Goal: Complete application form

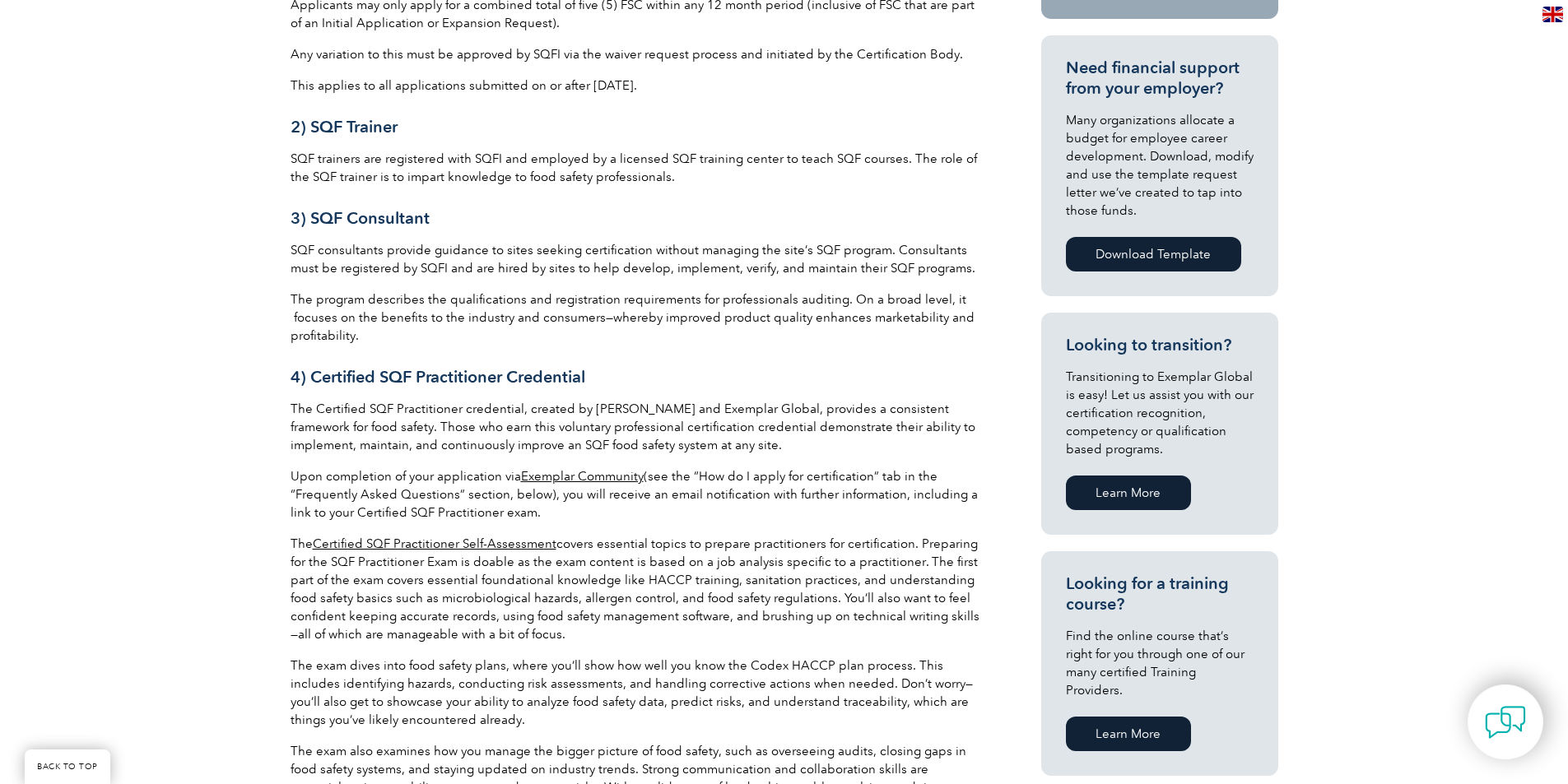
scroll to position [740, 0]
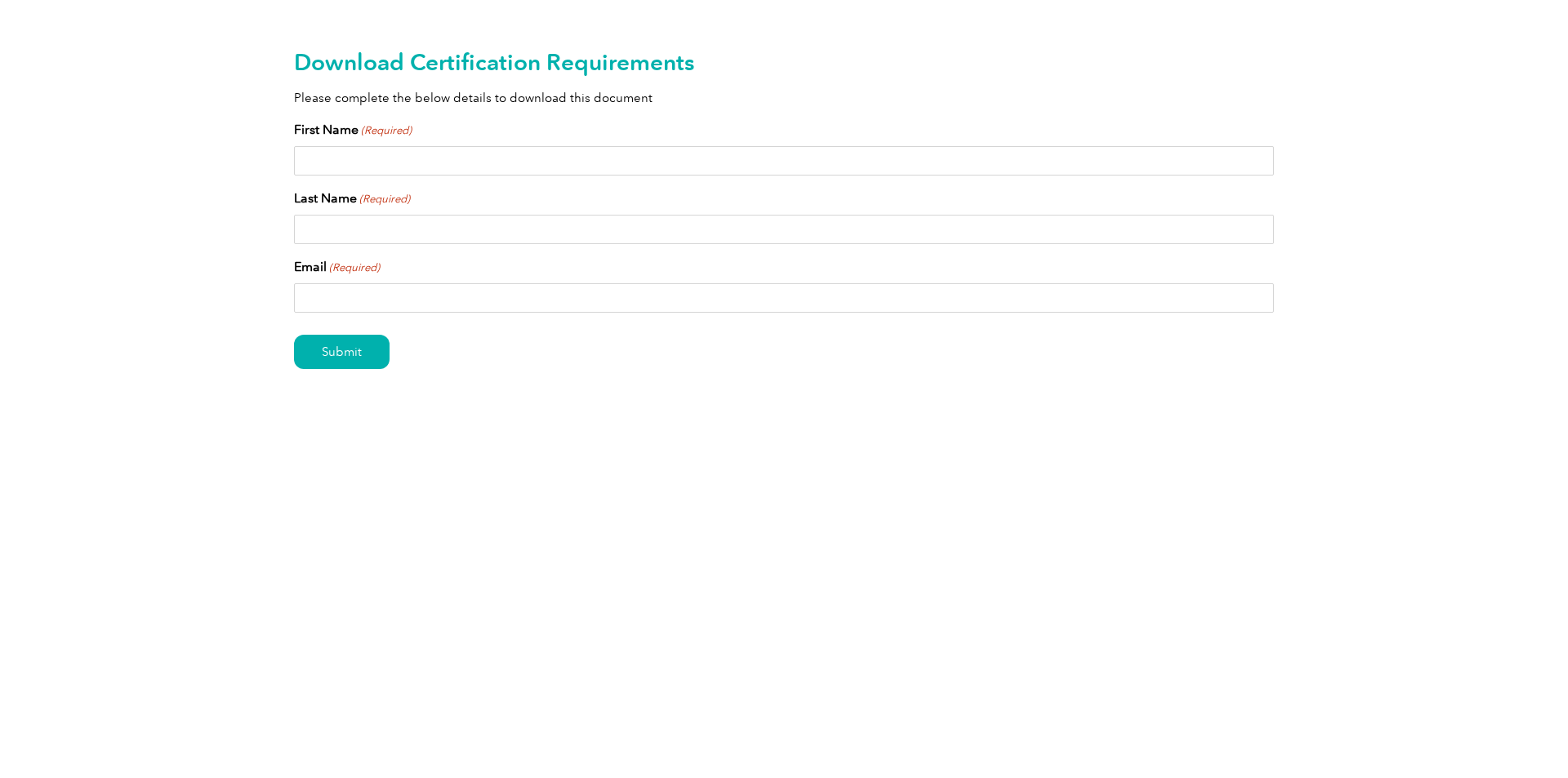
click at [581, 161] on input "First Name (Required)" at bounding box center [784, 160] width 979 height 29
type input "[PERSON_NAME]"
click at [415, 238] on input "Last Name (Required)" at bounding box center [784, 229] width 979 height 29
type input "Alnas"
click at [388, 292] on input "Email (Required)" at bounding box center [784, 298] width 979 height 29
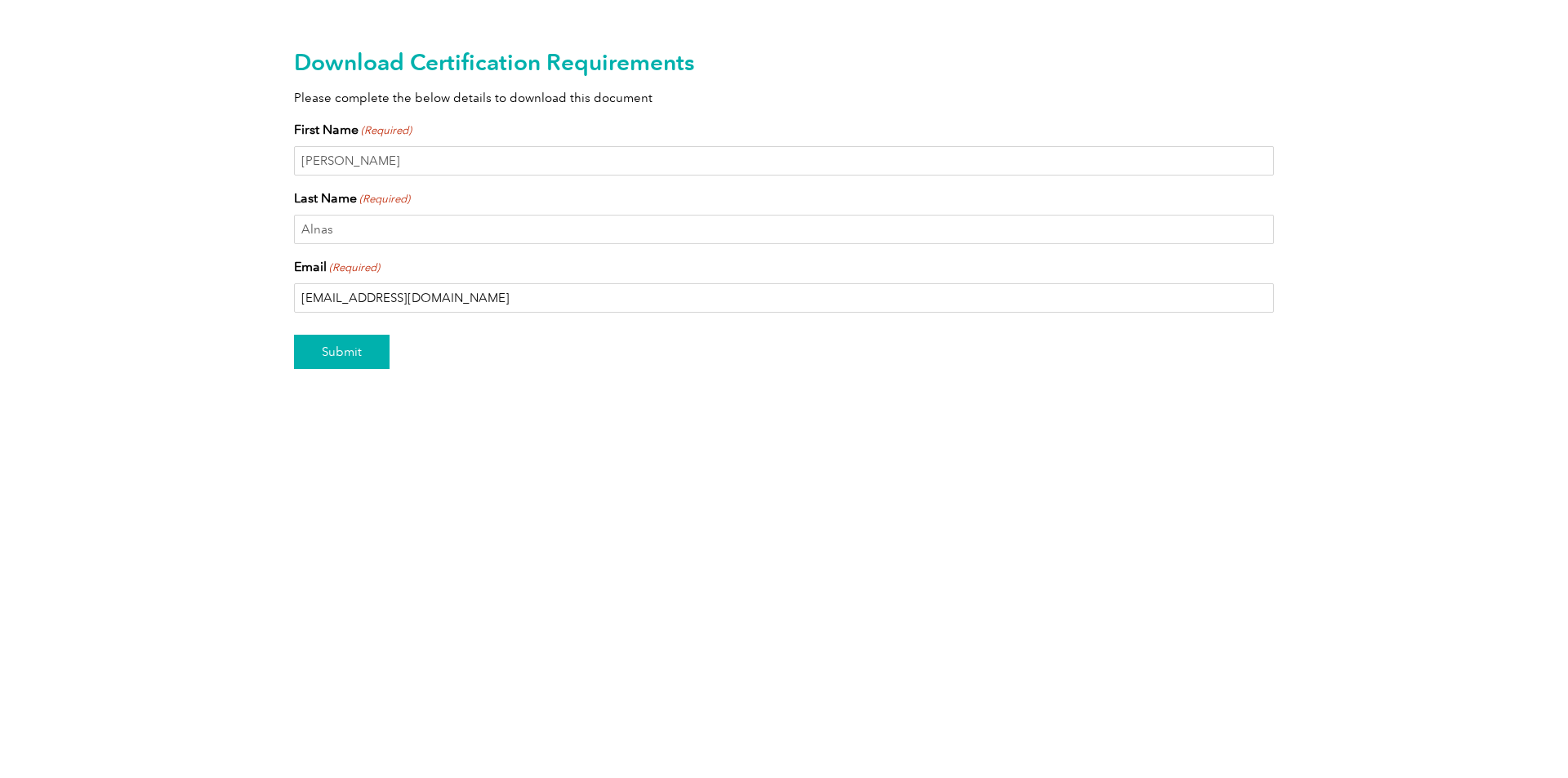
type input "Alnask@calfreight.com"
click at [355, 346] on input "Submit" at bounding box center [342, 352] width 96 height 35
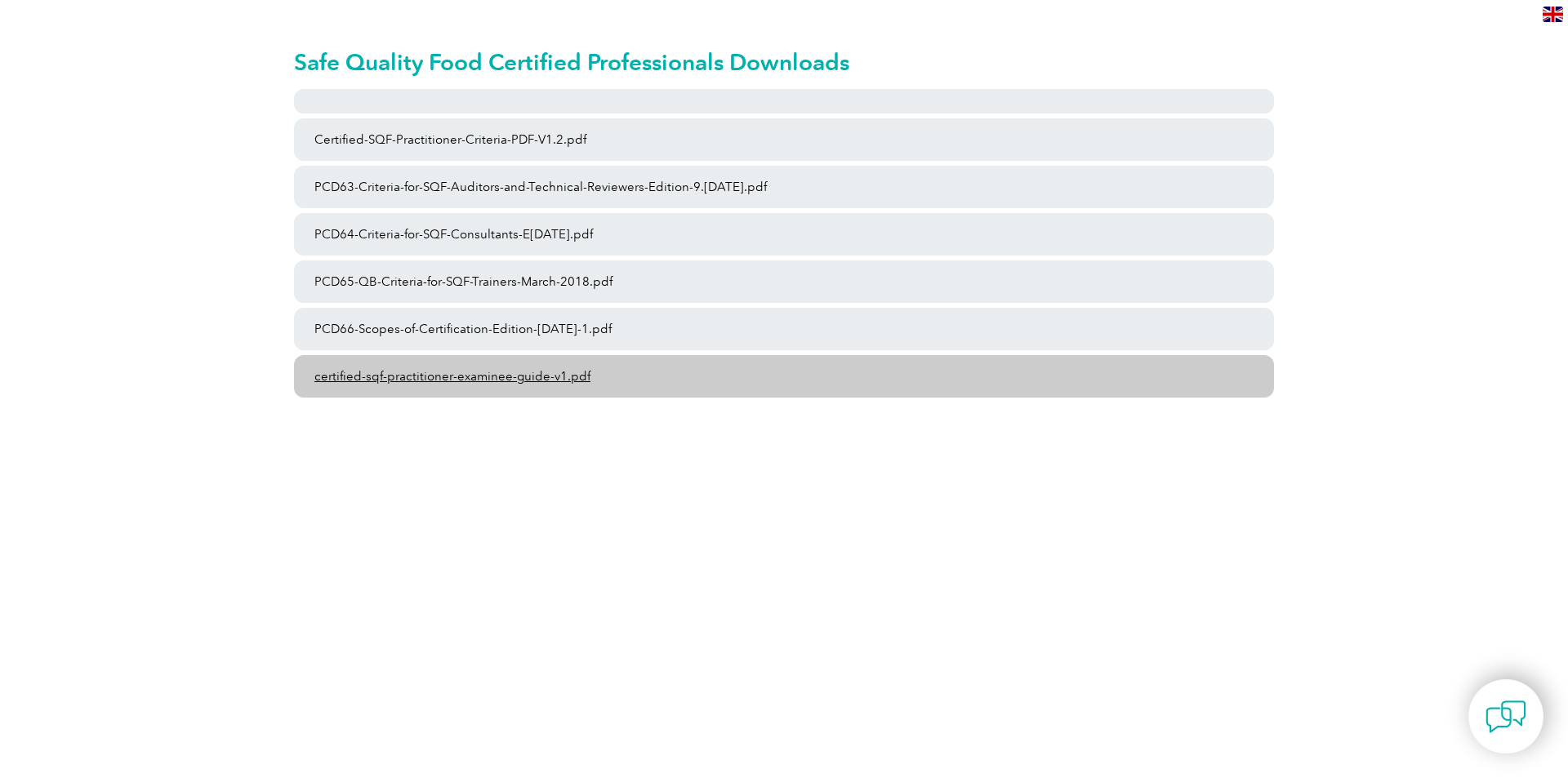
click at [589, 391] on link "certified-sqf-practitioner-examinee-guide-v1.pdf" at bounding box center [784, 377] width 979 height 43
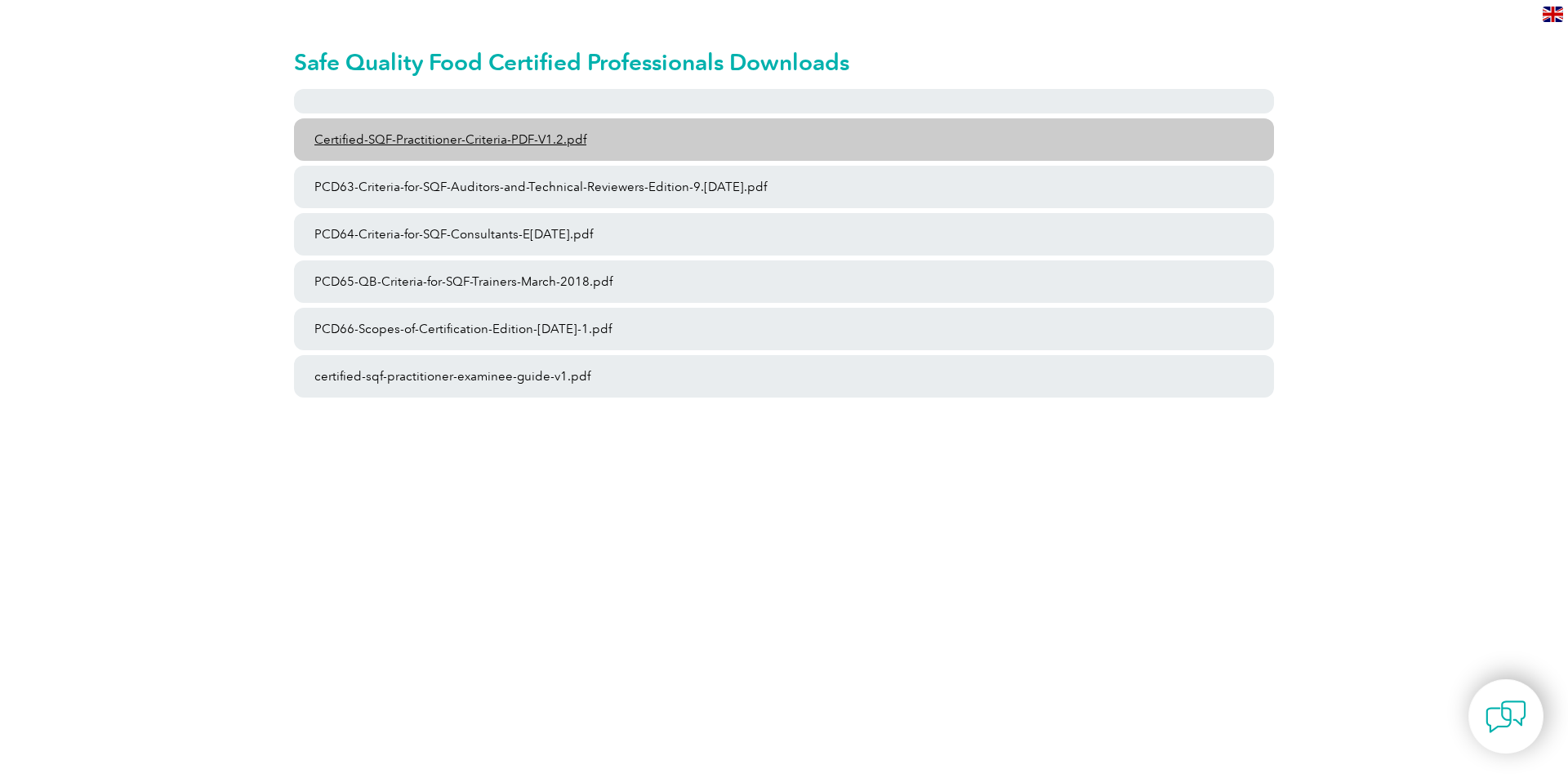
click at [519, 140] on link "Certified-SQF-Practitioner-Criteria-PDF-V1.2.pdf" at bounding box center [784, 140] width 979 height 43
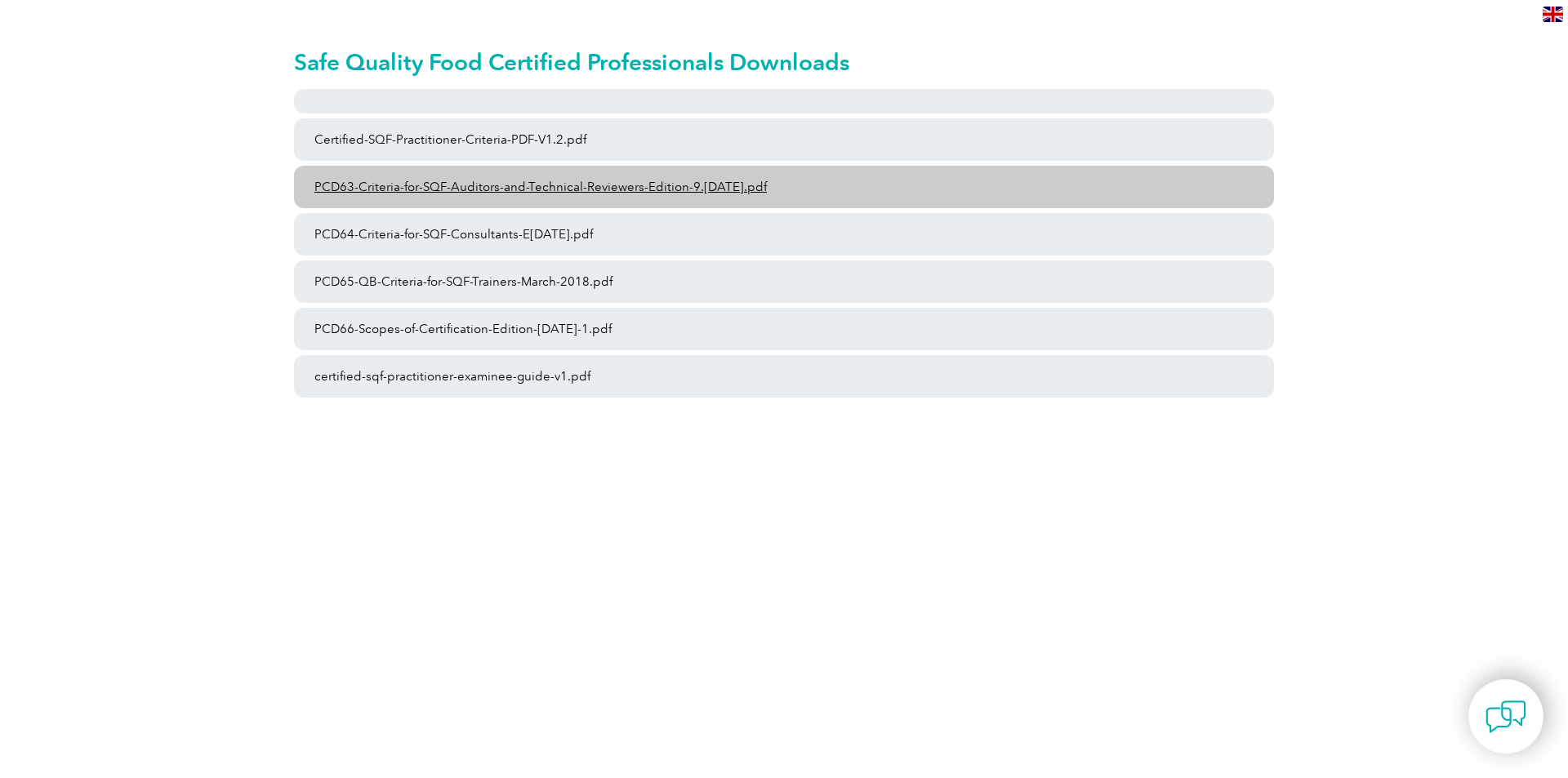
click at [827, 183] on link "PCD63-Criteria-for-SQF-Auditors-and-Technical-Reviewers-Edition-9.[DATE].pdf" at bounding box center [784, 187] width 979 height 43
